Goal: Task Accomplishment & Management: Use online tool/utility

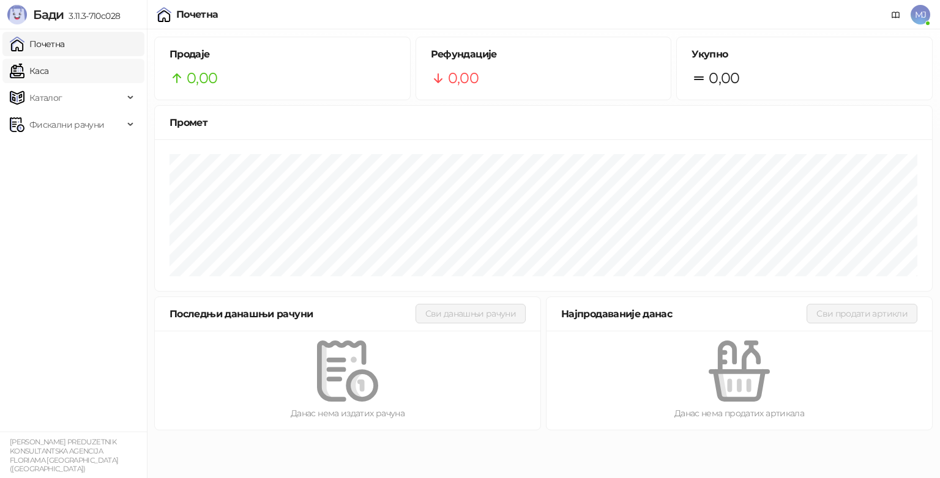
click at [48, 74] on link "Каса" at bounding box center [29, 71] width 39 height 24
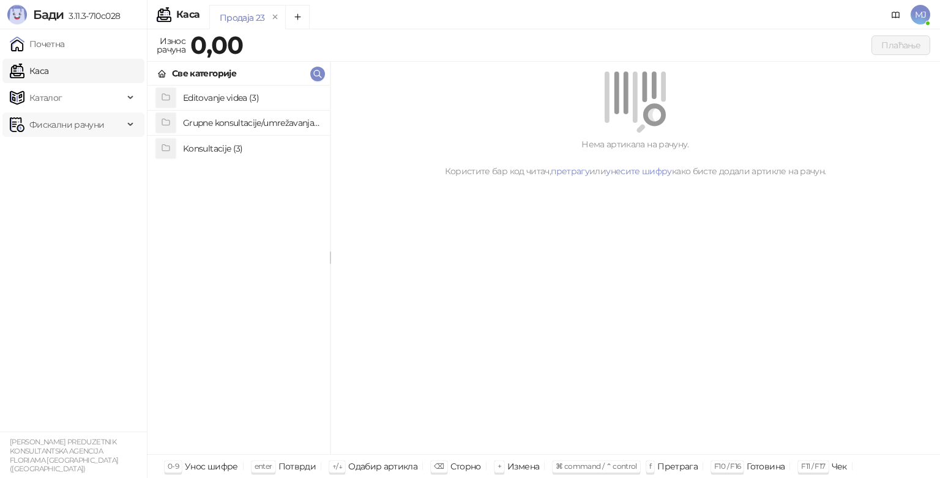
click at [42, 128] on span "Фискални рачуни" at bounding box center [66, 125] width 75 height 24
click at [42, 73] on link "Каса" at bounding box center [29, 71] width 39 height 24
click at [916, 21] on span "MJ" at bounding box center [920, 15] width 20 height 20
click at [747, 183] on div "Нема артикала на рачуну. Користите бар код читач, претрагу или унесите шифру ка…" at bounding box center [634, 125] width 609 height 126
